Goal: Task Accomplishment & Management: Use online tool/utility

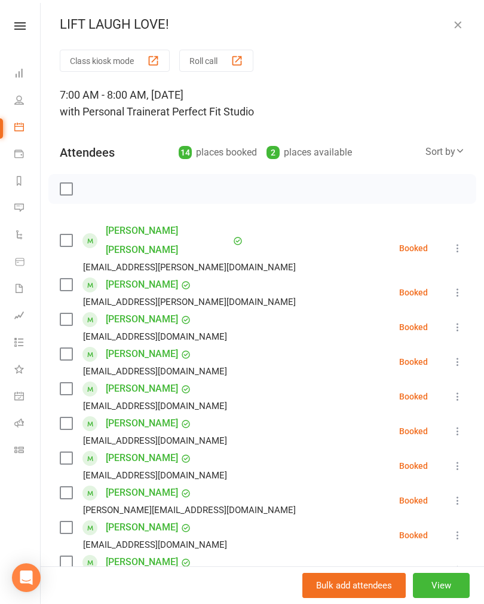
click at [464, 28] on icon "button" at bounding box center [458, 25] width 12 height 12
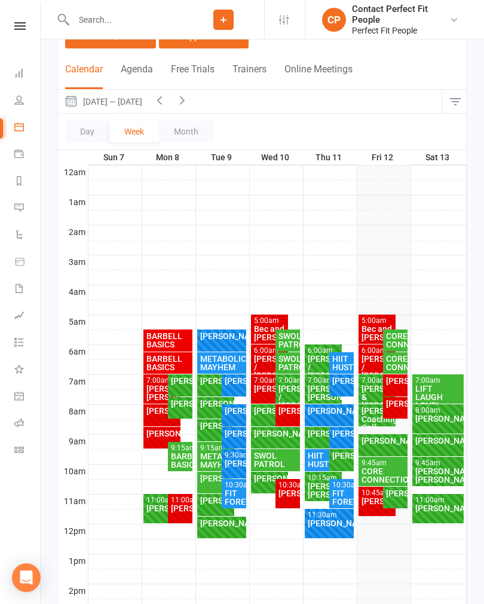
click at [458, 385] on div "LIFT LAUGH LOVE!" at bounding box center [438, 397] width 47 height 25
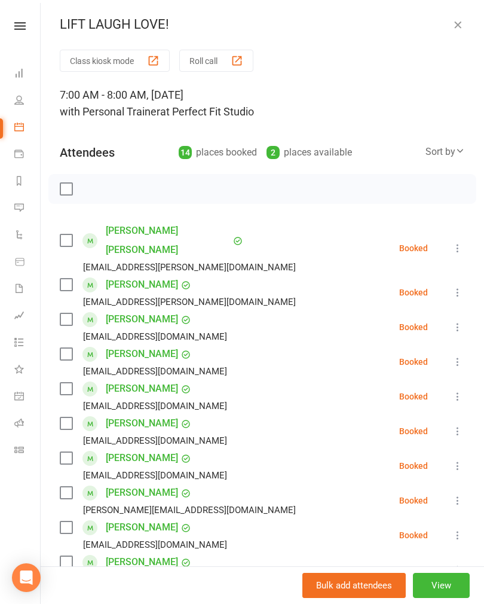
click at [458, 31] on button "button" at bounding box center [458, 24] width 14 height 14
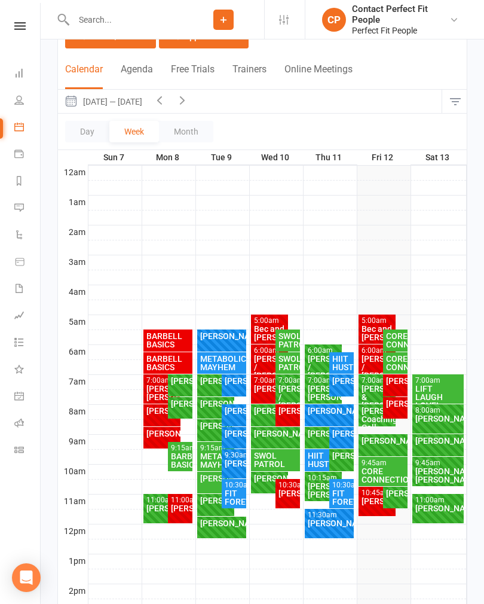
click at [379, 475] on div "CORE CONNECTION" at bounding box center [383, 475] width 45 height 17
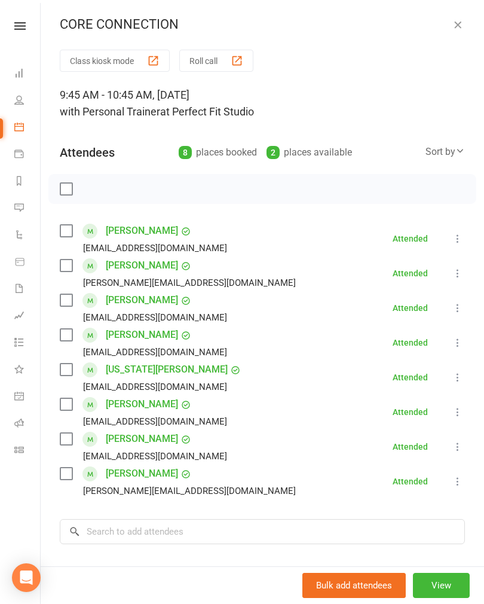
click at [453, 23] on icon "button" at bounding box center [458, 25] width 12 height 12
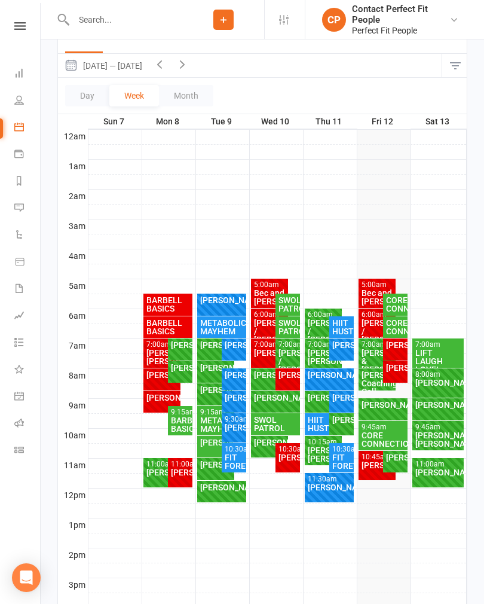
scroll to position [198, 0]
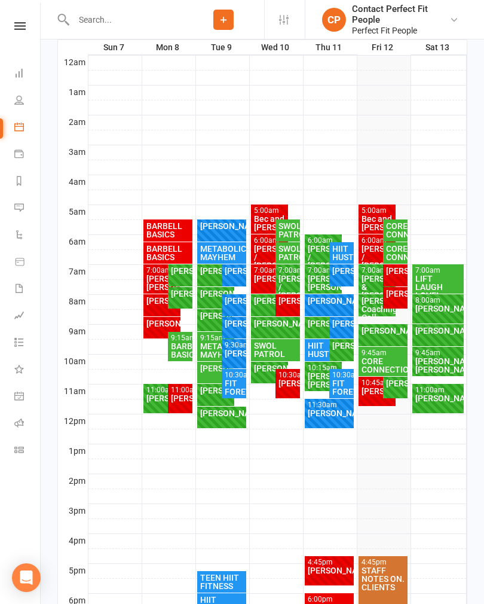
click at [440, 357] on div "[PERSON_NAME]/ [PERSON_NAME]" at bounding box center [438, 365] width 47 height 17
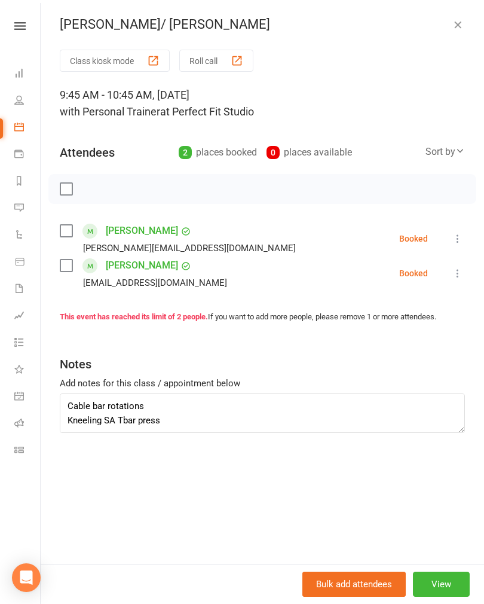
scroll to position [115, 0]
click at [459, 26] on icon "button" at bounding box center [458, 25] width 12 height 12
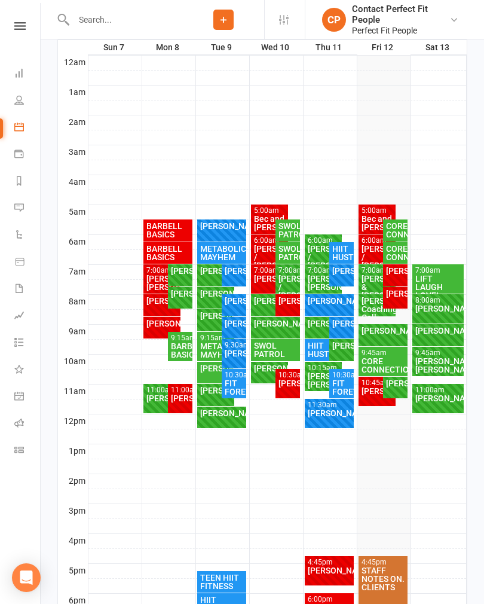
click at [439, 312] on div "[PERSON_NAME]" at bounding box center [438, 308] width 47 height 8
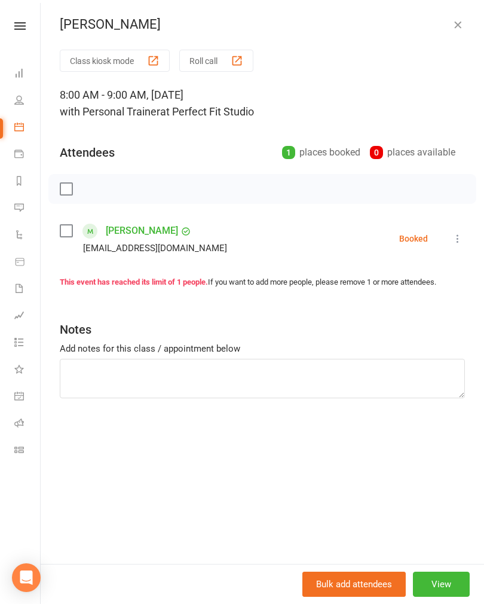
click at [459, 23] on icon "button" at bounding box center [458, 25] width 12 height 12
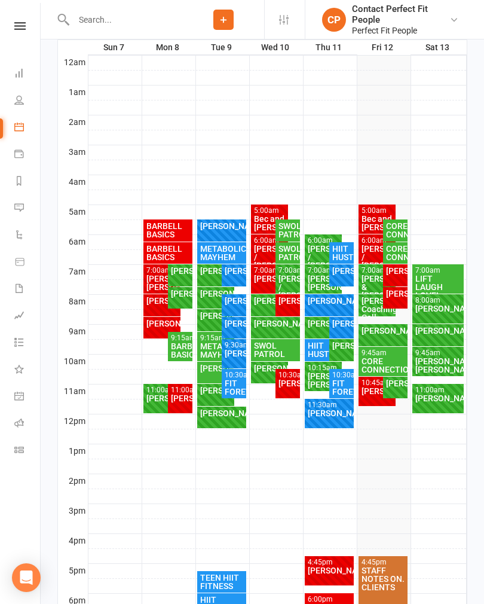
click at [425, 392] on div "11:00am - 12:00pm" at bounding box center [438, 390] width 47 height 8
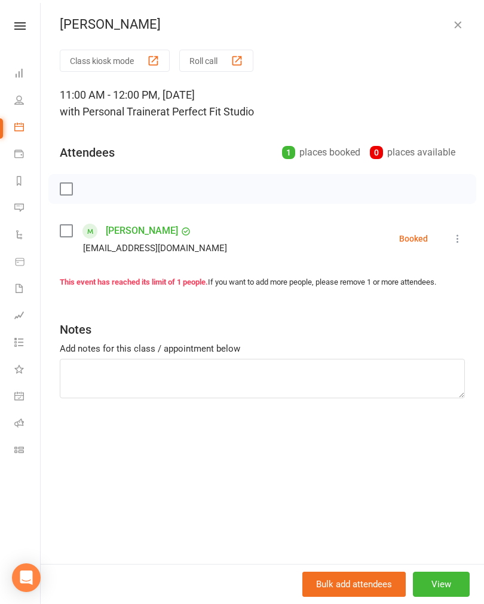
click at [458, 31] on button "button" at bounding box center [458, 24] width 14 height 14
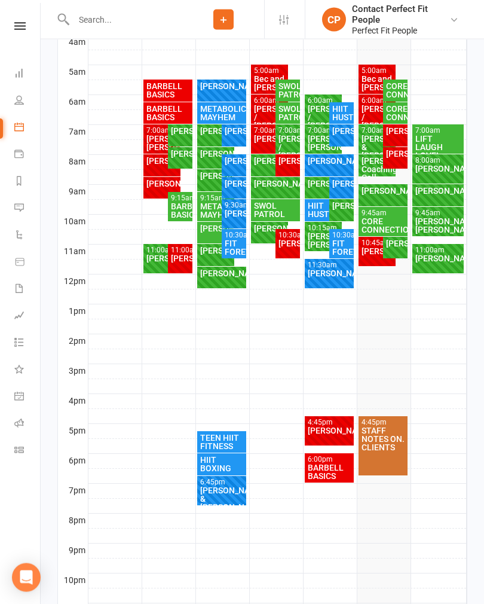
scroll to position [335, 0]
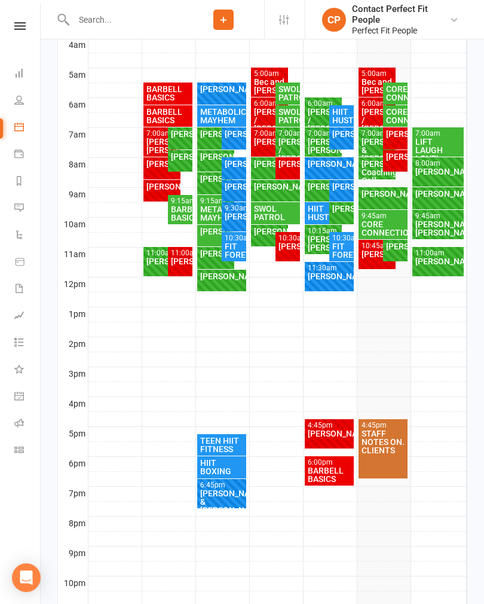
click at [330, 429] on div "[PERSON_NAME]" at bounding box center [329, 433] width 45 height 8
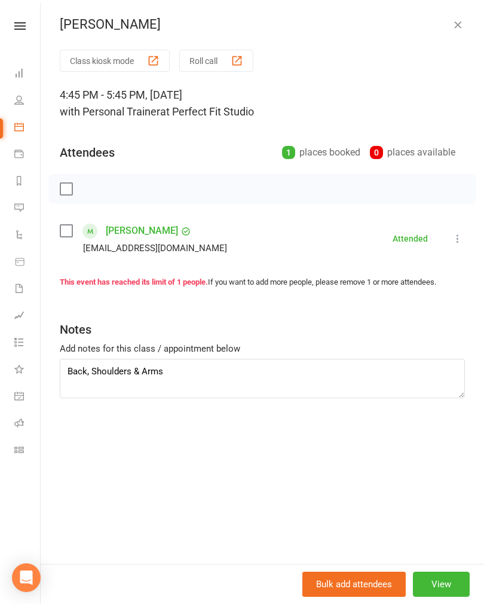
click at [455, 31] on button "button" at bounding box center [458, 24] width 14 height 14
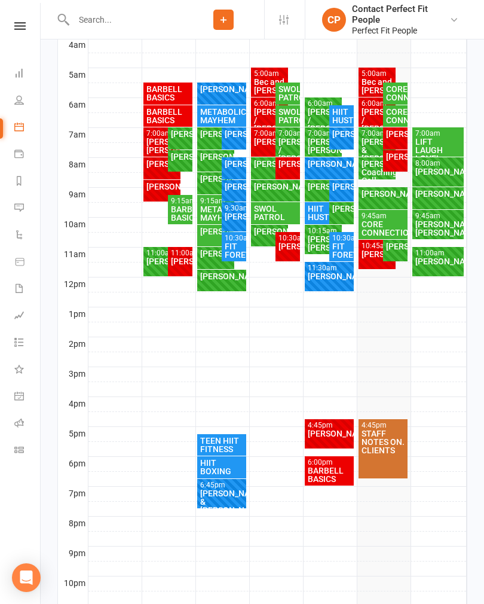
click at [379, 258] on div "[PERSON_NAME]" at bounding box center [377, 254] width 33 height 8
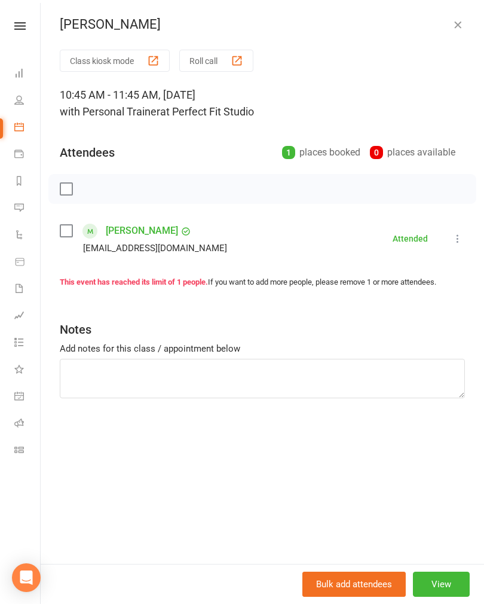
click at [459, 31] on button "button" at bounding box center [458, 24] width 14 height 14
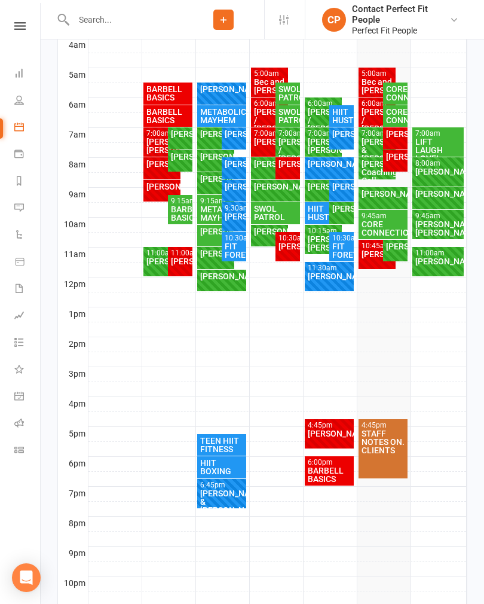
click at [329, 434] on div "[PERSON_NAME]" at bounding box center [329, 433] width 45 height 8
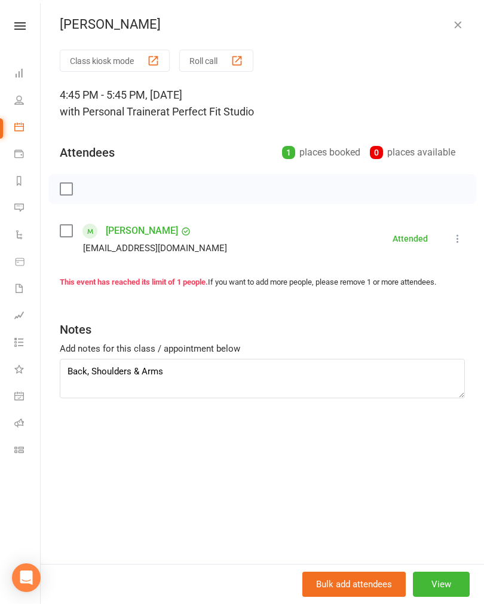
click at [452, 34] on div "[PERSON_NAME] Class kiosk mode Roll call 4:45 PM - 5:45 PM, [DATE] with Persona…" at bounding box center [263, 302] width 444 height 604
click at [454, 20] on icon "button" at bounding box center [458, 25] width 12 height 12
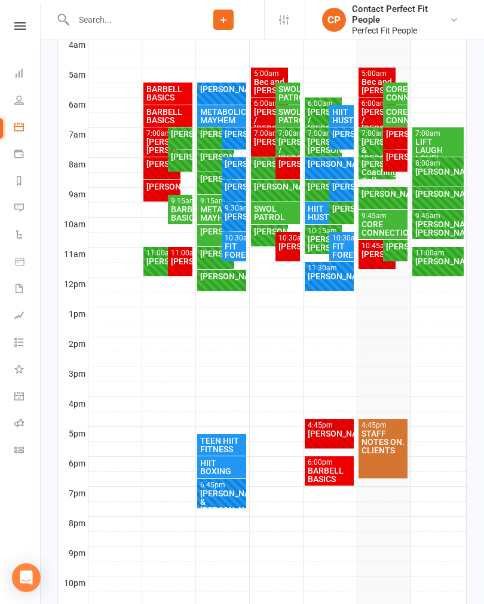
click at [179, 261] on div "[PERSON_NAME]" at bounding box center [180, 261] width 20 height 8
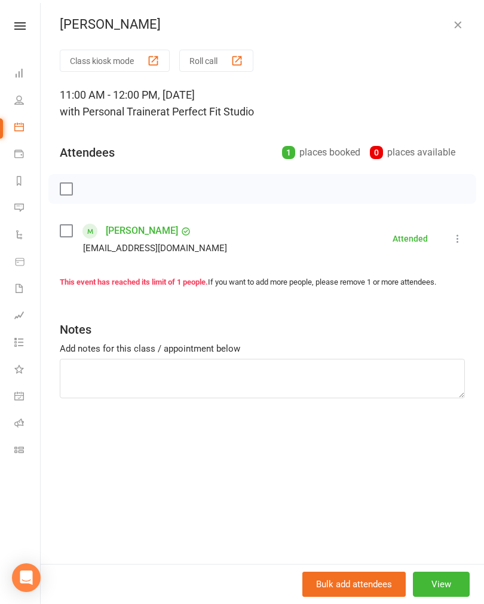
click at [455, 30] on icon "button" at bounding box center [458, 25] width 12 height 12
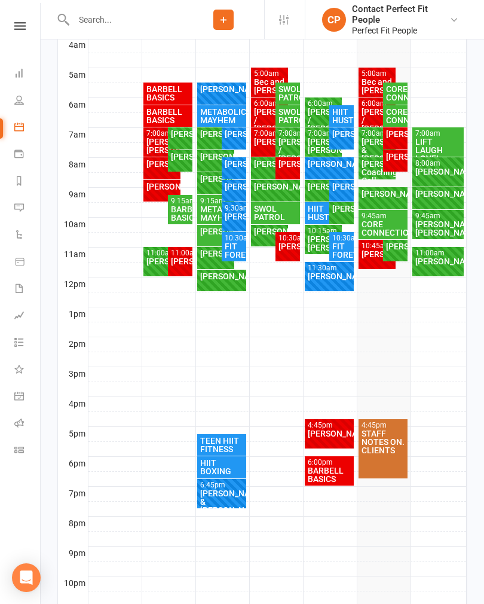
click at [285, 247] on div "[PERSON_NAME]" at bounding box center [288, 246] width 20 height 8
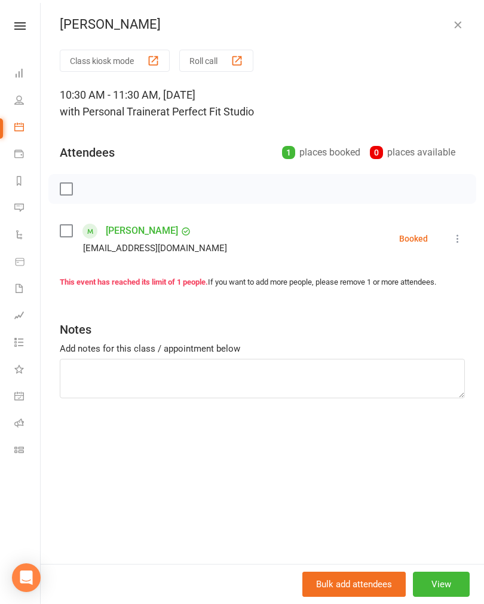
click at [458, 26] on icon "button" at bounding box center [458, 25] width 12 height 12
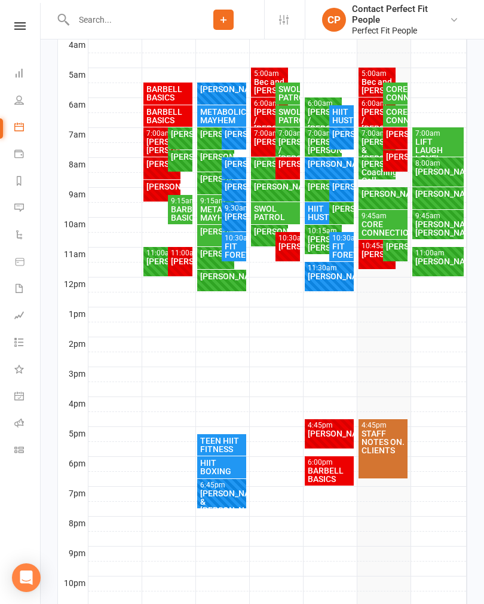
click at [298, 240] on div "10:30am - 11:30am" at bounding box center [288, 238] width 20 height 8
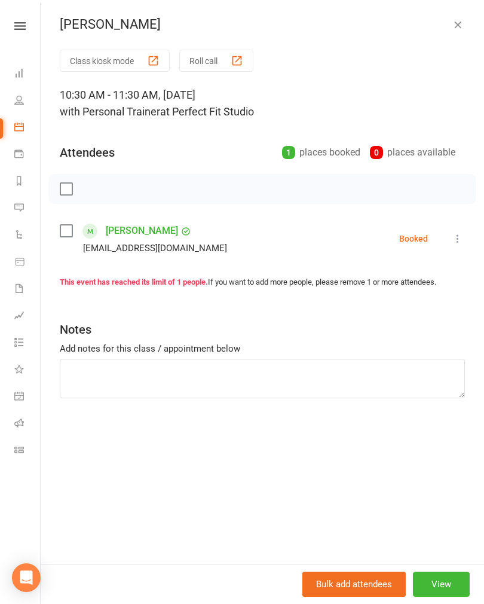
click at [464, 25] on button "button" at bounding box center [458, 24] width 14 height 14
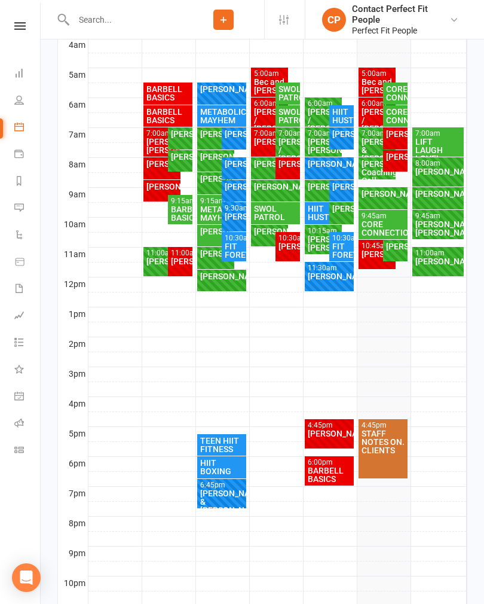
click at [443, 199] on div "[PERSON_NAME] FULL" at bounding box center [439, 198] width 52 height 22
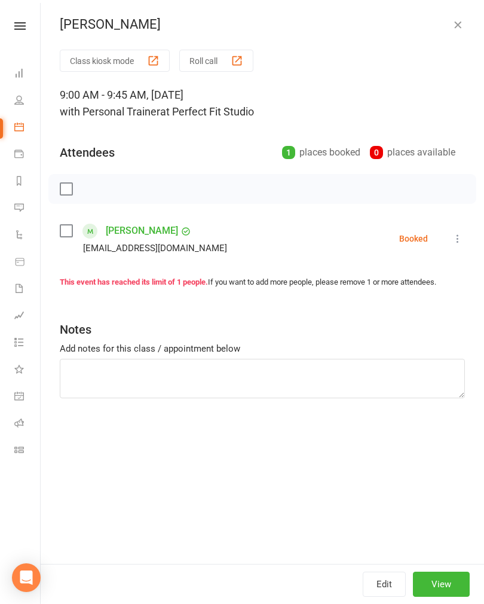
click at [459, 27] on icon "button" at bounding box center [458, 25] width 12 height 12
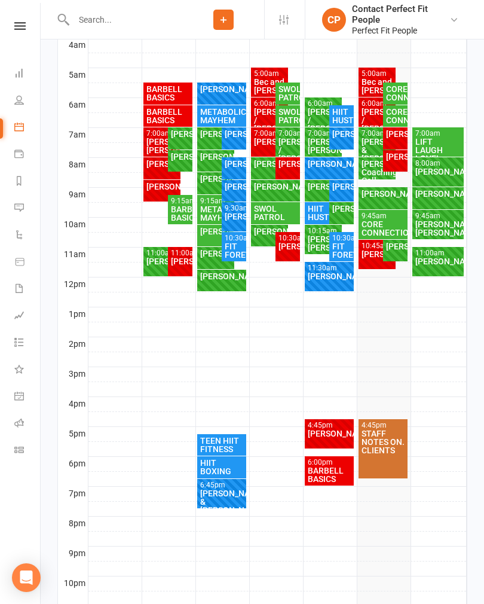
click at [438, 226] on div "[PERSON_NAME]/ [PERSON_NAME]" at bounding box center [438, 228] width 47 height 17
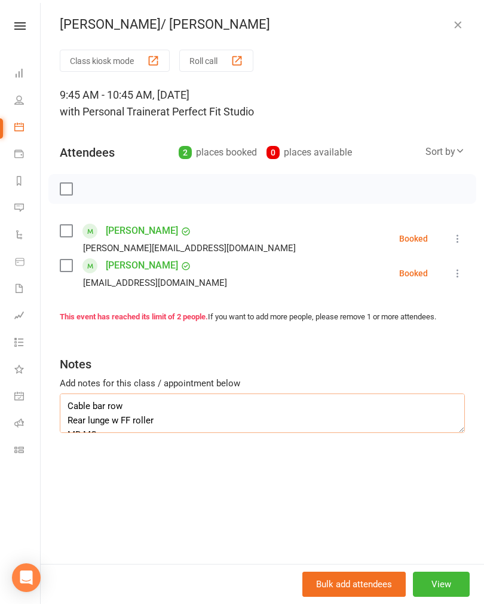
click at [71, 405] on textarea "Cable bar row Rear lunge w FF roller MB MC KBs RDL Fit ball DB chest press SL g…" at bounding box center [263, 413] width 406 height 39
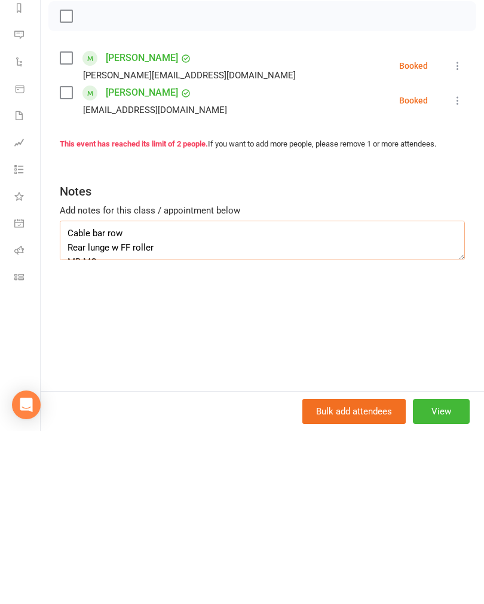
click at [72, 394] on textarea "Cable bar row Rear lunge w FF roller MB MC KBs RDL Fit ball DB chest press SL g…" at bounding box center [263, 413] width 406 height 39
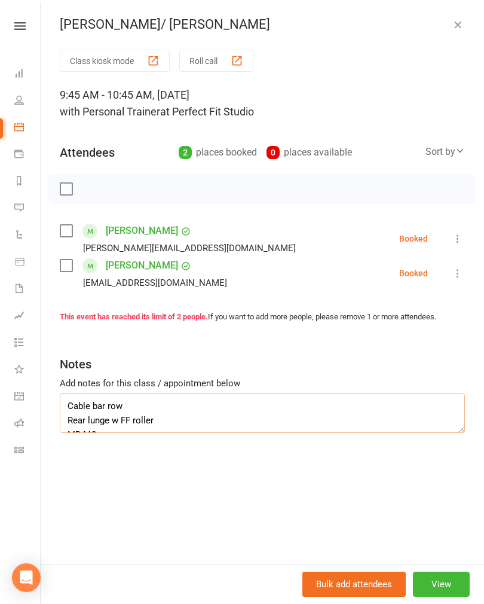
scroll to position [0, 0]
click at [453, 19] on icon "button" at bounding box center [458, 25] width 12 height 12
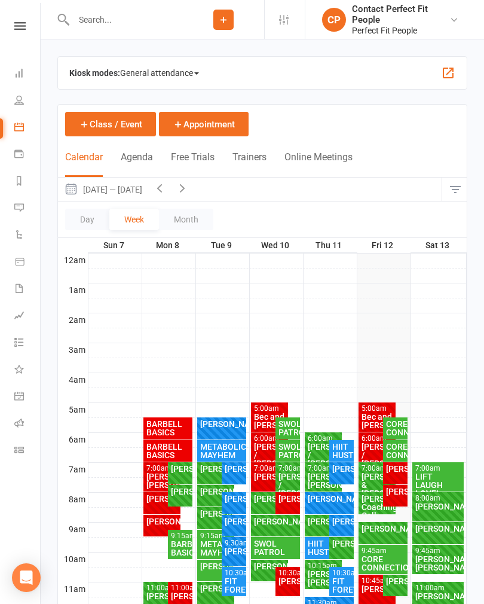
click at [442, 480] on div "LIFT LAUGH LOVE!" at bounding box center [438, 485] width 47 height 25
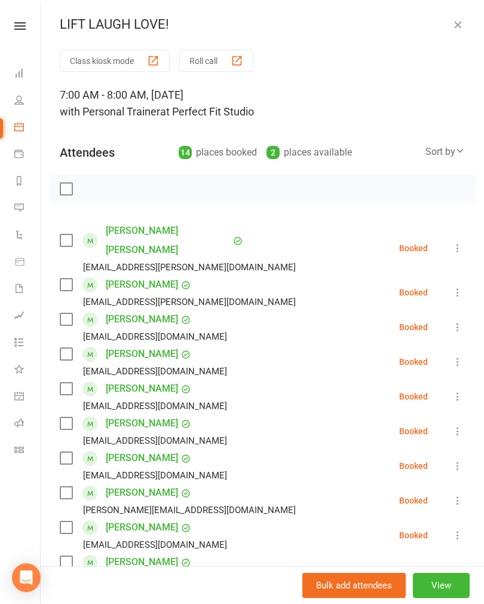
click at [463, 28] on icon "button" at bounding box center [458, 25] width 12 height 12
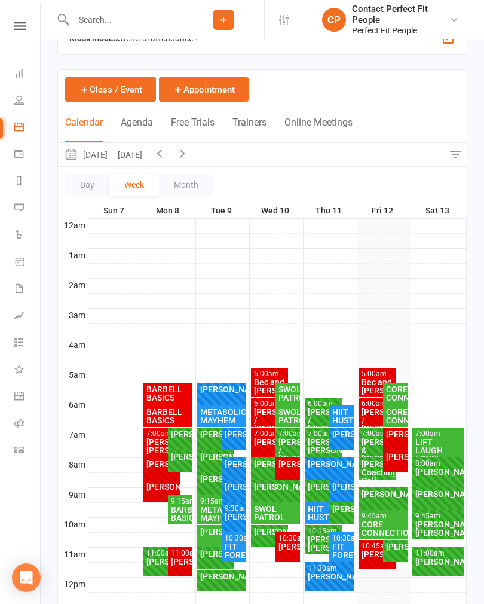
scroll to position [69, 0]
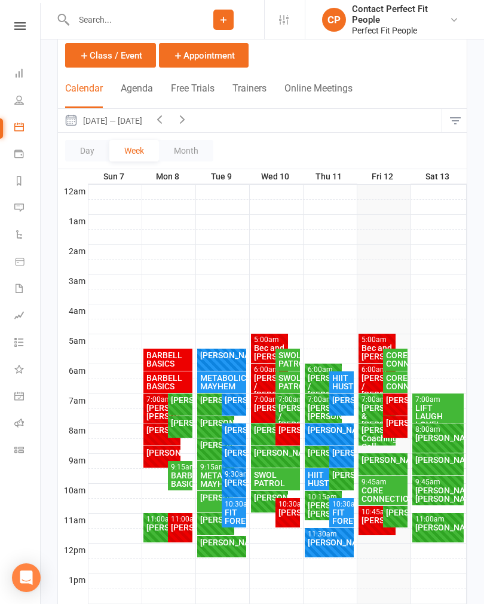
click at [427, 473] on div "[PERSON_NAME] FULL" at bounding box center [439, 464] width 52 height 22
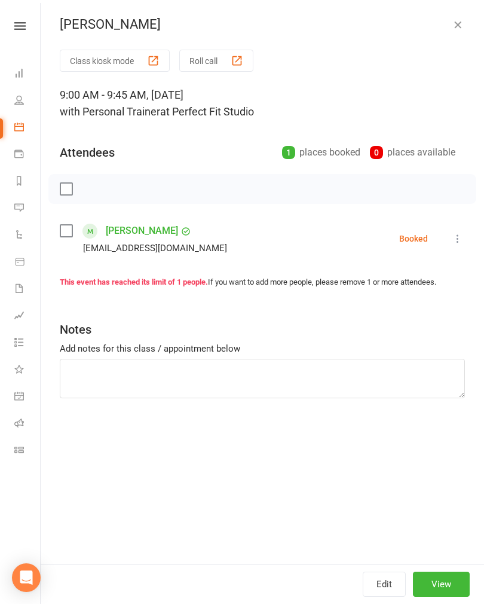
click at [92, 349] on div "Add notes for this class / appointment below" at bounding box center [263, 349] width 406 height 14
click at [80, 371] on textarea at bounding box center [263, 378] width 406 height 39
click at [70, 374] on textarea at bounding box center [263, 378] width 406 height 39
paste textarea "Cable bar row Rear lunge w FF roller MB MC KBs RDL Fit ball DB chest press SL g…"
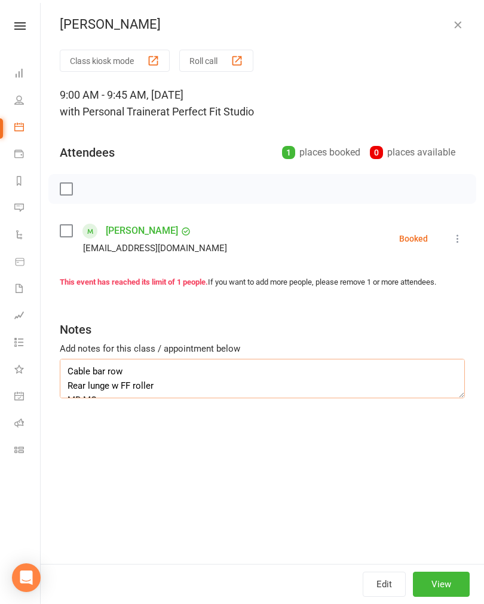
type textarea "Cable bar row Rear lunge w FF roller MB MC KBs RDL Fit ball DB chest press SL g…"
click at [455, 28] on icon "button" at bounding box center [458, 25] width 12 height 12
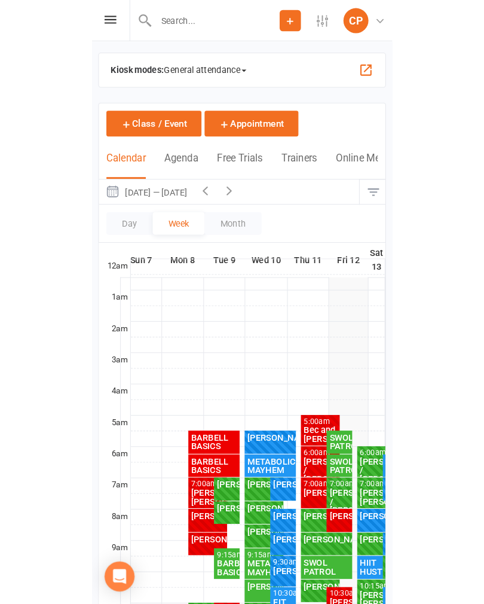
scroll to position [87, 0]
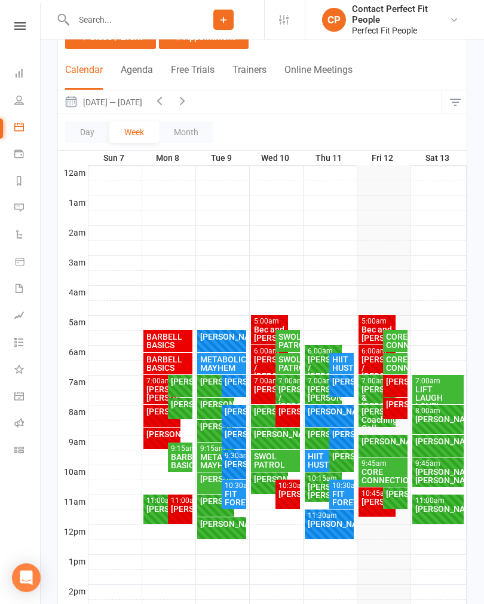
click at [444, 391] on div "LIFT LAUGH LOVE!" at bounding box center [438, 397] width 47 height 25
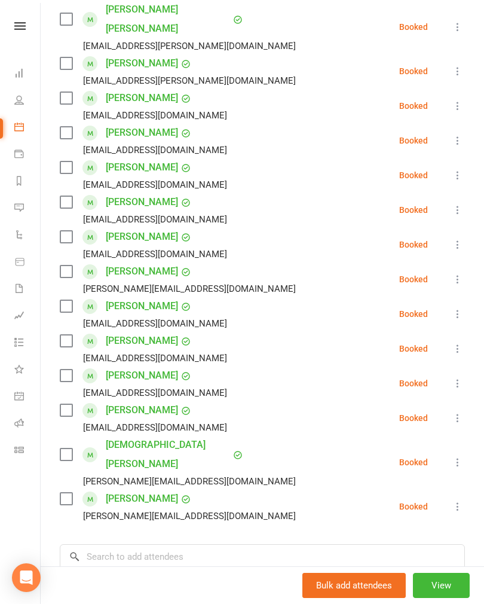
scroll to position [259, 0]
